Goal: Find specific page/section: Find specific page/section

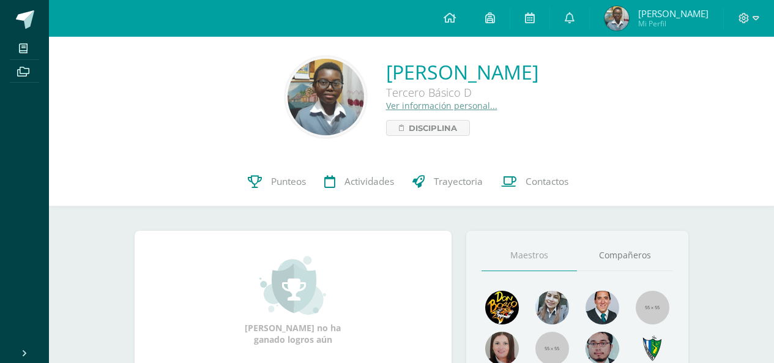
click at [629, 30] on img at bounding box center [617, 18] width 24 height 24
click at [628, 10] on img at bounding box center [617, 18] width 24 height 24
